Goal: Information Seeking & Learning: Learn about a topic

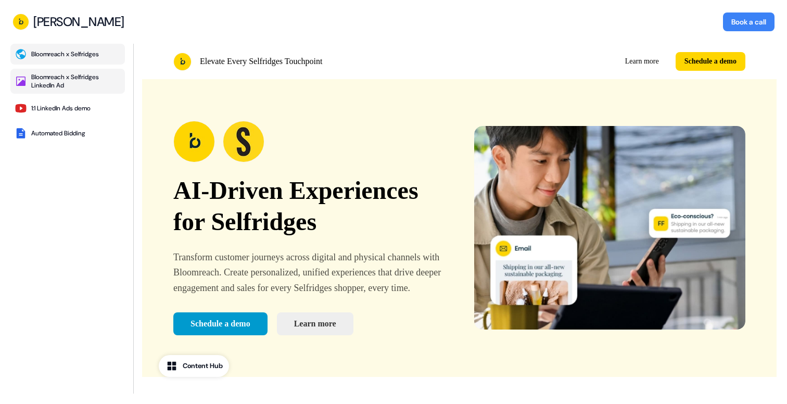
click at [47, 82] on div "Bloomreach x Selfridges LinkedIn Ad" at bounding box center [75, 81] width 89 height 17
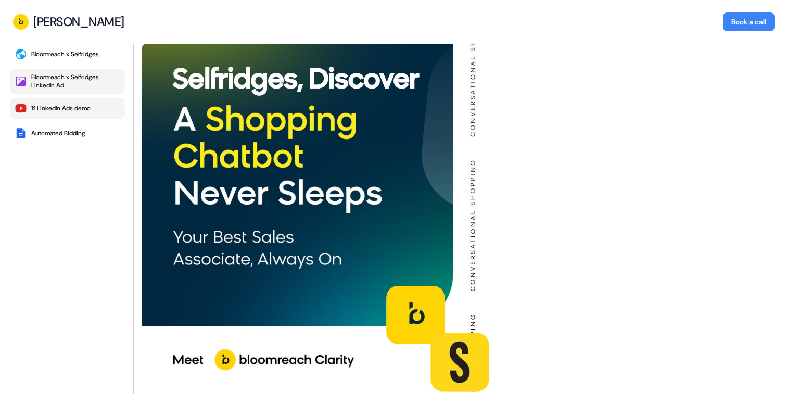
click at [78, 111] on div "1:1 LinkedIn Ads demo" at bounding box center [60, 108] width 59 height 8
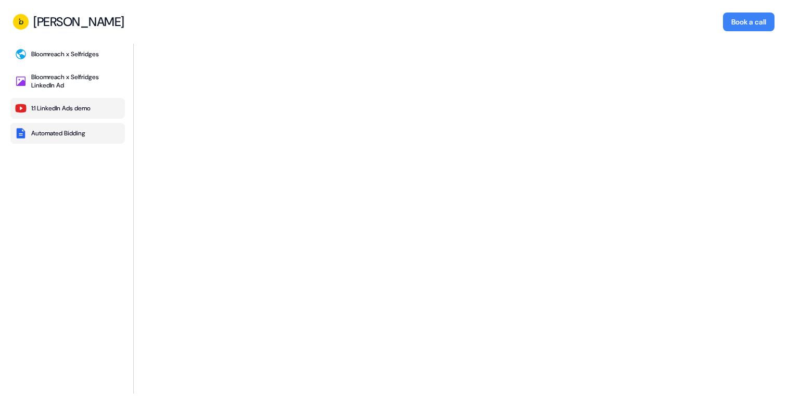
click at [85, 138] on button "Automated Bidding" at bounding box center [67, 133] width 114 height 21
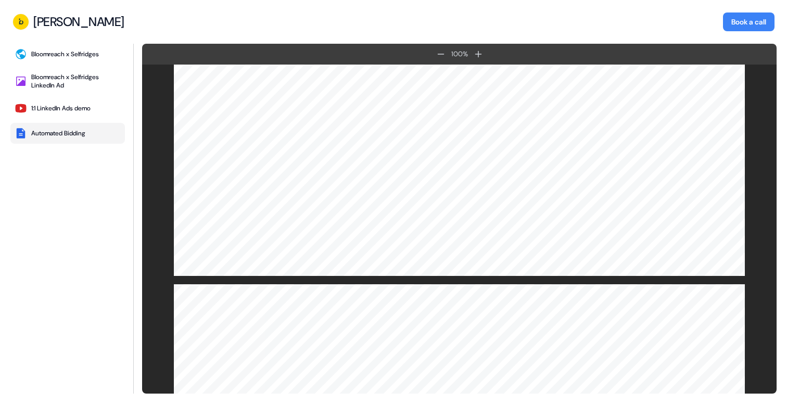
scroll to position [438, 0]
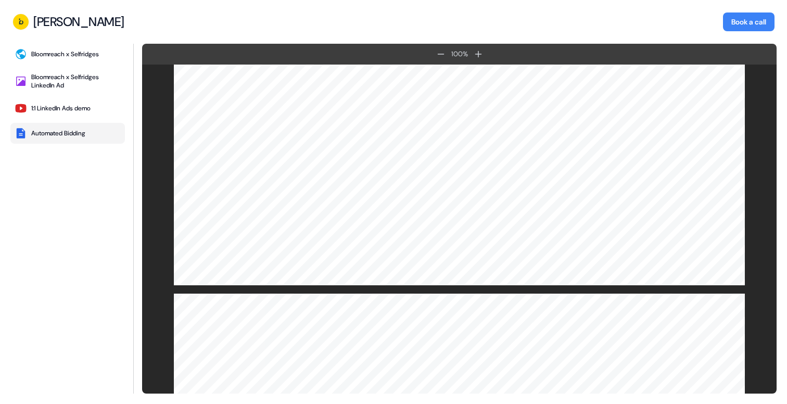
click at [88, 68] on div "Bloomreach x Selfridges Bloomreach x Selfridges LinkedIn Ad 1:1 LinkedIn Ads de…" at bounding box center [67, 219] width 114 height 350
click at [88, 58] on button "Bloomreach x Selfridges" at bounding box center [67, 54] width 114 height 21
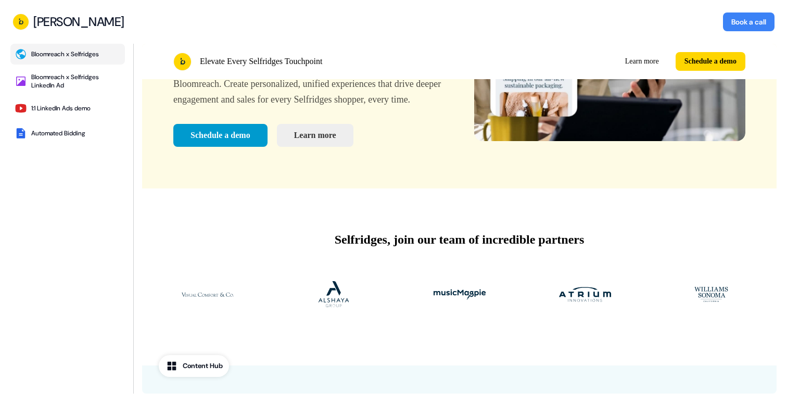
scroll to position [199, 0]
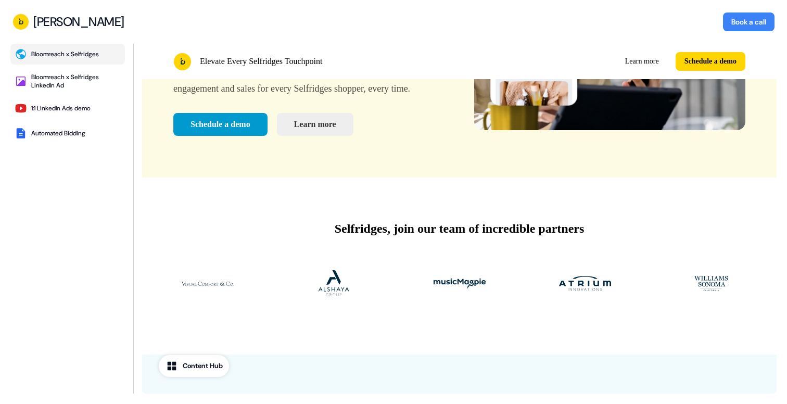
click at [189, 369] on div "Content Hub" at bounding box center [203, 365] width 40 height 10
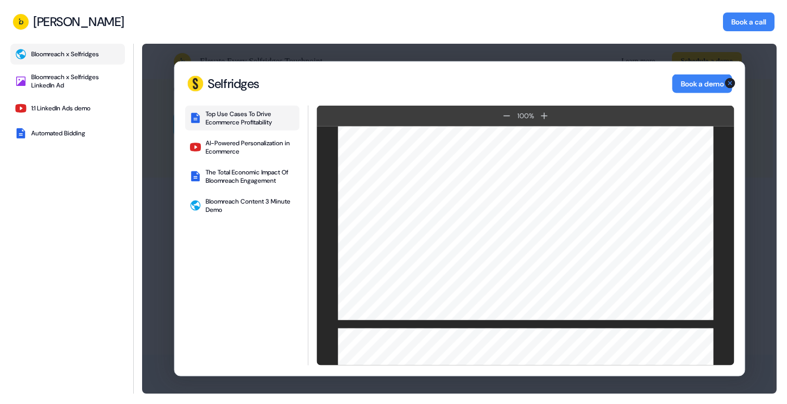
scroll to position [1773, 0]
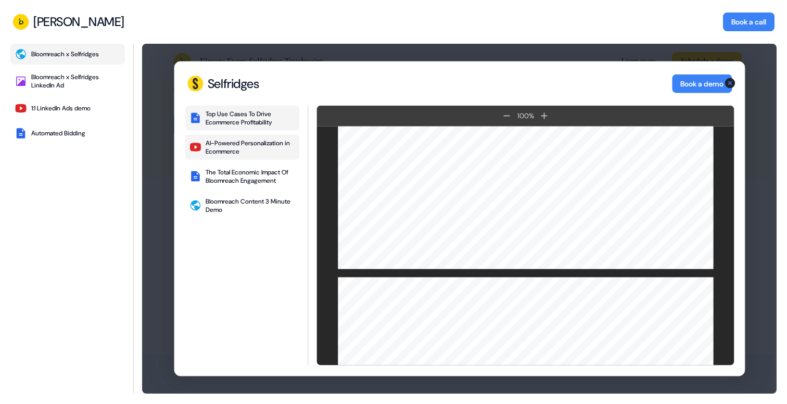
click at [236, 140] on div "AI-Powered Personalization in Ecommerce" at bounding box center [249, 147] width 89 height 17
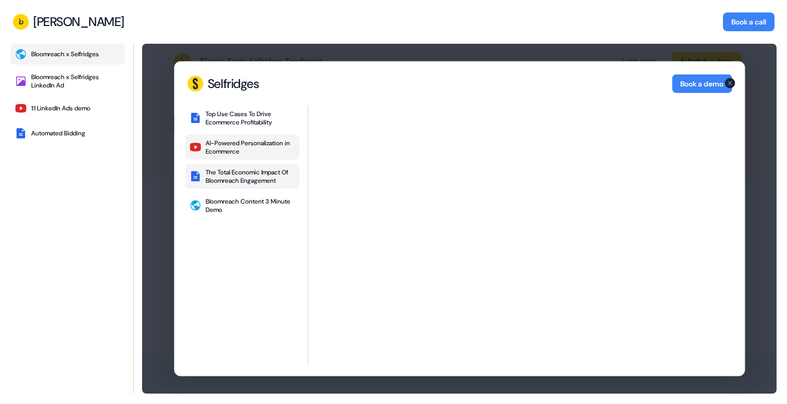
click at [224, 185] on button "The Total Economic Impact Of Bloomreach Engagement" at bounding box center [242, 176] width 114 height 25
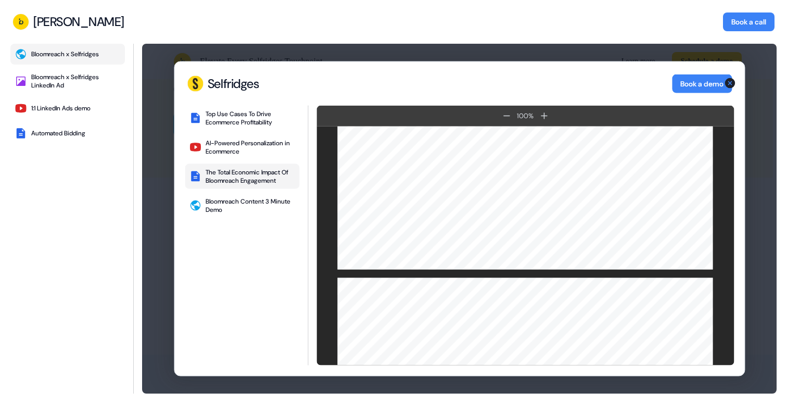
scroll to position [390, 0]
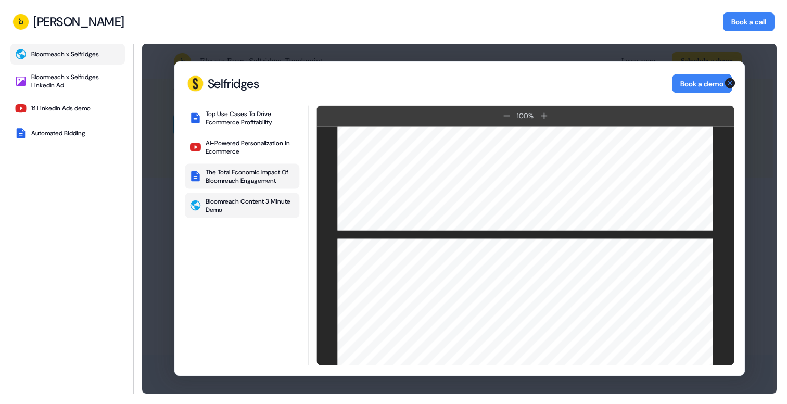
click at [270, 211] on div "Bloomreach Content 3 Minute Demo" at bounding box center [249, 205] width 89 height 17
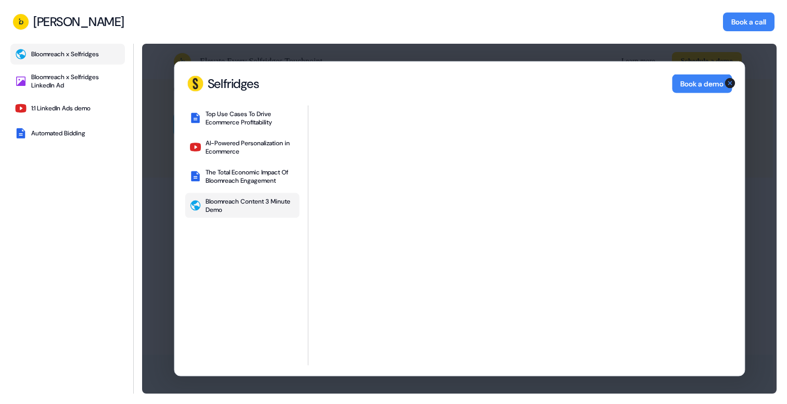
click at [736, 81] on div "Selfridges Book a demo" at bounding box center [459, 84] width 570 height 44
click at [729, 81] on icon "button" at bounding box center [729, 83] width 10 height 10
